Goal: Transaction & Acquisition: Purchase product/service

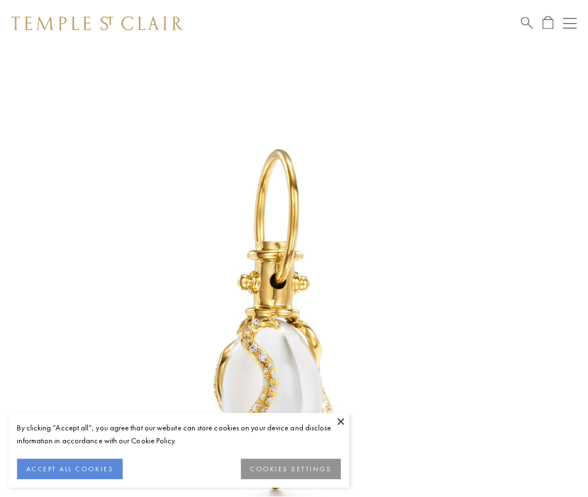
scroll to position [15, 0]
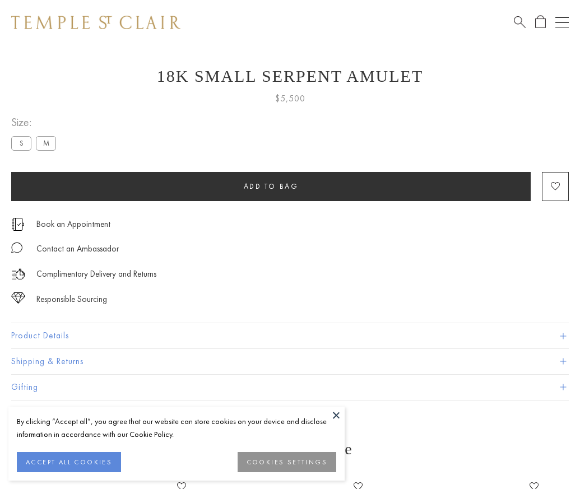
click at [270, 186] on span "Add to bag" at bounding box center [271, 186] width 55 height 10
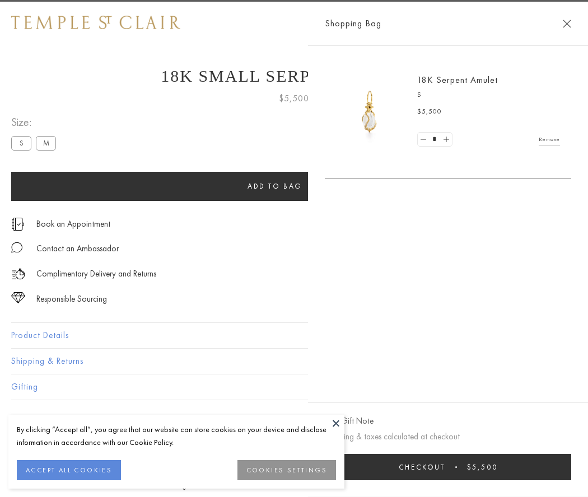
click at [571, 467] on button "Checkout $5,500" at bounding box center [448, 467] width 246 height 26
